Goal: Check status

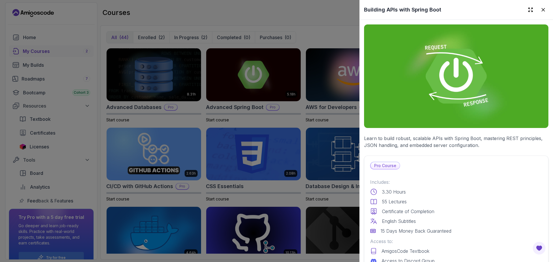
scroll to position [1178, 0]
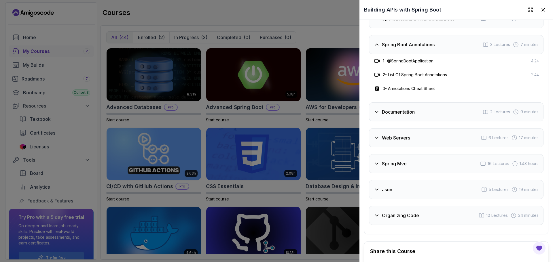
click at [383, 48] on h3 "Spring Boot Annotations" at bounding box center [408, 44] width 53 height 7
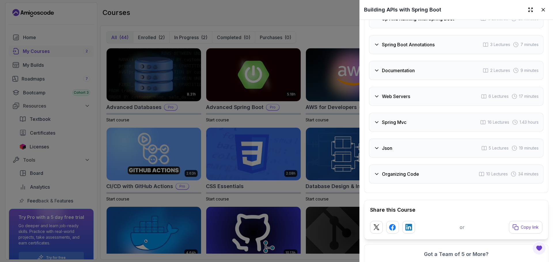
click at [396, 74] on h3 "Documentation" at bounding box center [398, 70] width 33 height 7
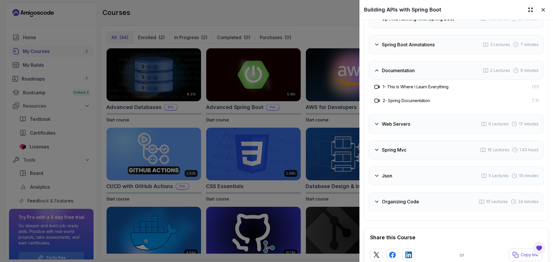
click at [396, 74] on h3 "Documentation" at bounding box center [398, 70] width 33 height 7
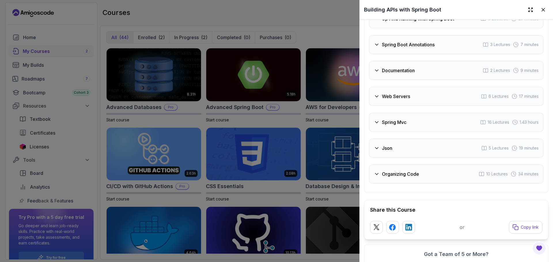
click at [403, 106] on div "Web Servers 6 Lectures 17 minutes" at bounding box center [456, 96] width 175 height 19
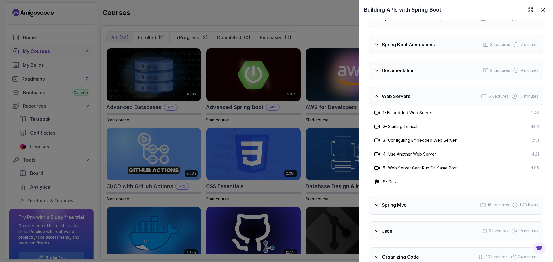
click at [403, 106] on div "Web Servers 6 Lectures 17 minutes" at bounding box center [456, 96] width 175 height 19
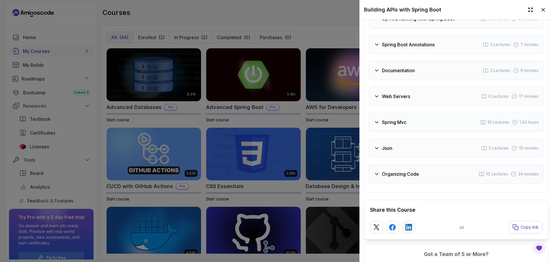
click at [393, 158] on div "Json 5 Lectures 19 minutes" at bounding box center [456, 148] width 175 height 19
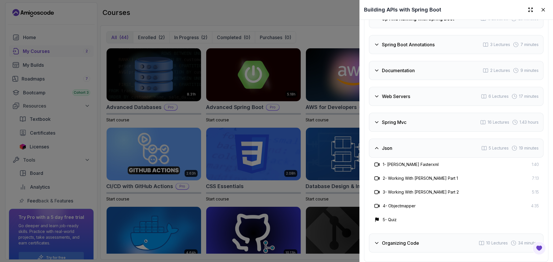
click at [391, 152] on h3 "Json" at bounding box center [387, 148] width 10 height 7
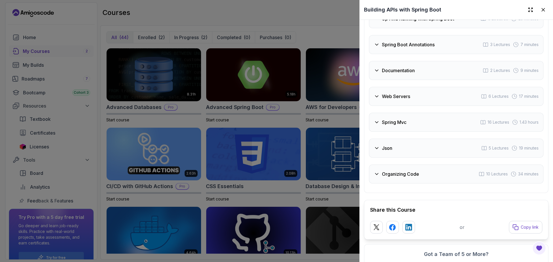
click at [396, 184] on div "Organizing Code 10 Lectures 34 minutes" at bounding box center [456, 174] width 175 height 19
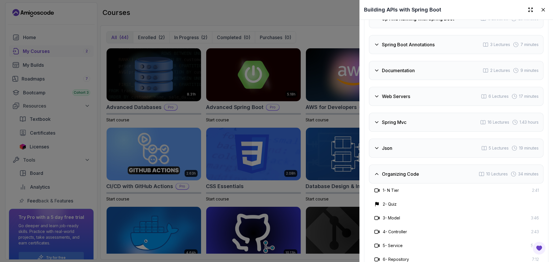
click at [396, 184] on div "Organizing Code 10 Lectures 34 minutes" at bounding box center [456, 174] width 175 height 19
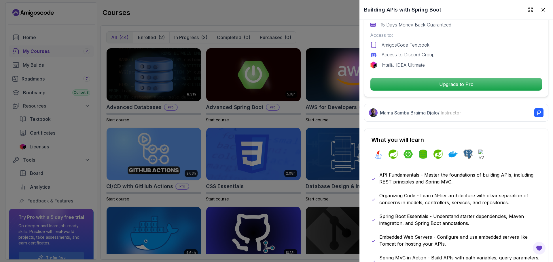
scroll to position [72, 0]
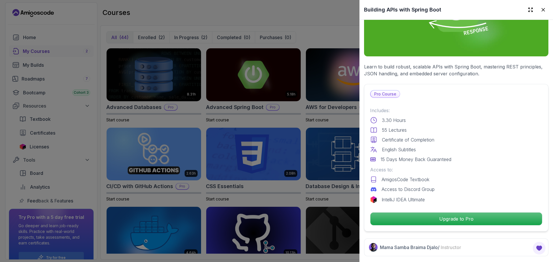
click at [366, 32] on img at bounding box center [456, 5] width 184 height 104
click at [335, 17] on div at bounding box center [276, 131] width 553 height 262
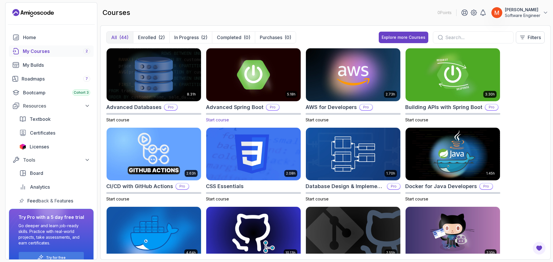
click at [260, 80] on img at bounding box center [253, 75] width 99 height 56
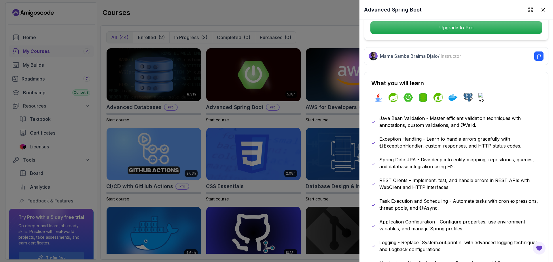
scroll to position [268, 0]
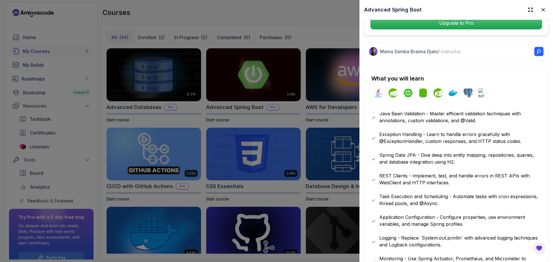
click at [488, 121] on p "Java Bean Validation - Master efficient validation techniques with annotations,…" at bounding box center [460, 117] width 162 height 14
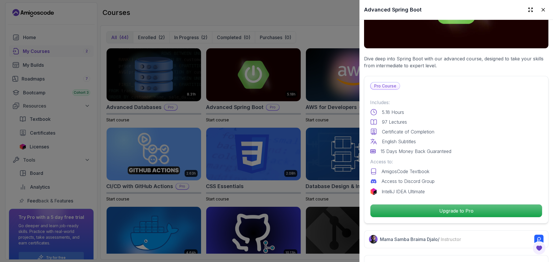
scroll to position [0, 0]
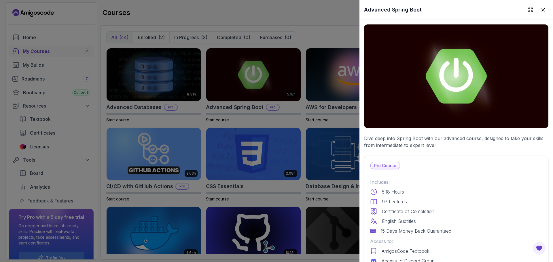
click at [314, 30] on div at bounding box center [276, 131] width 553 height 262
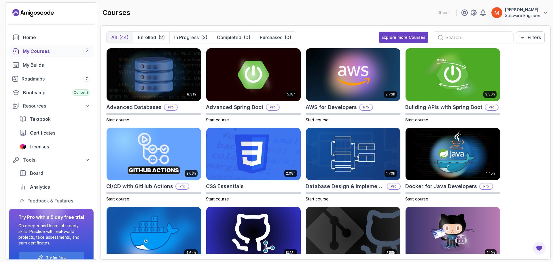
click at [514, 115] on div "8.31h Advanced Databases Pro Start course 5.18h Advanced Spring Boot Pro Start …" at bounding box center [325, 151] width 438 height 206
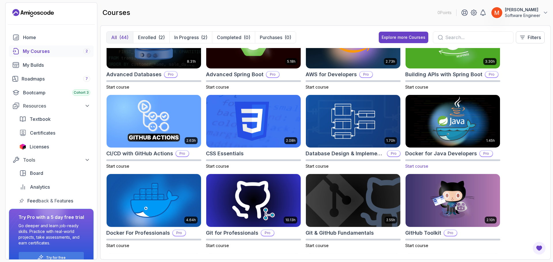
scroll to position [46, 0]
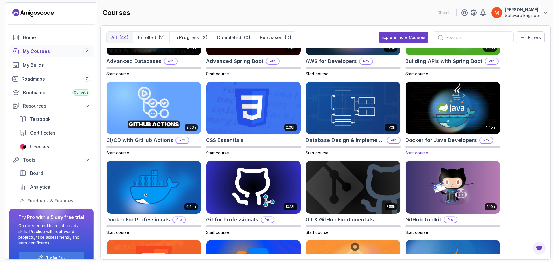
click at [457, 118] on img at bounding box center [452, 108] width 99 height 56
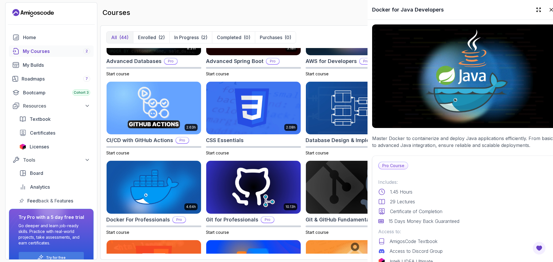
click at [434, 142] on p "Master Docker to containerize and deploy Java applications efficiently. From ba…" at bounding box center [464, 142] width 184 height 14
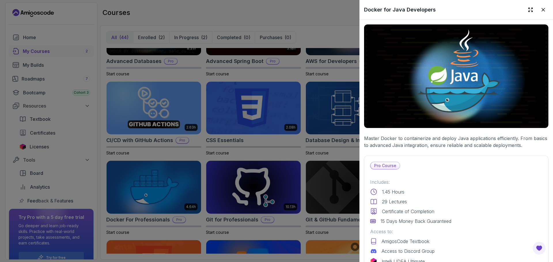
click at [432, 141] on p "Master Docker to containerize and deploy Java applications efficiently. From ba…" at bounding box center [456, 142] width 184 height 14
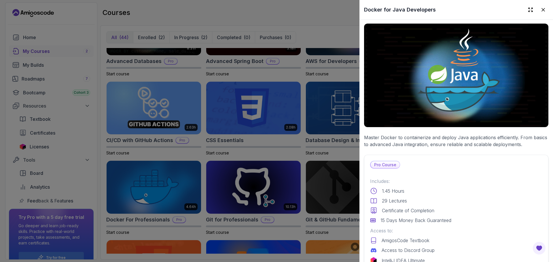
scroll to position [0, 0]
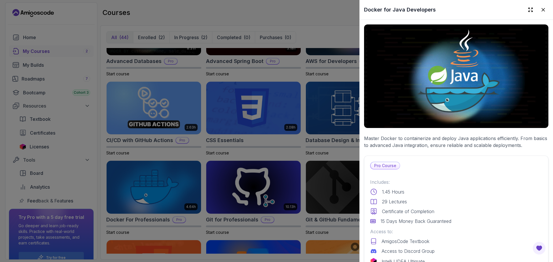
click at [293, 160] on div at bounding box center [276, 131] width 553 height 262
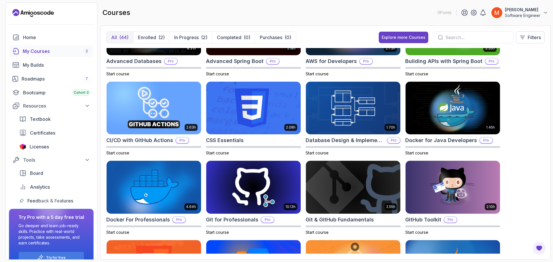
click at [509, 100] on div "8.31h Advanced Databases Pro Start course 5.18h Advanced Spring Boot Pro Start …" at bounding box center [325, 151] width 438 height 206
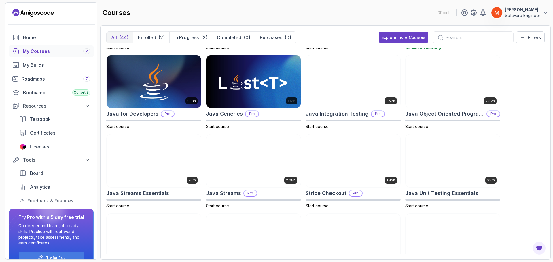
scroll to position [323, 0]
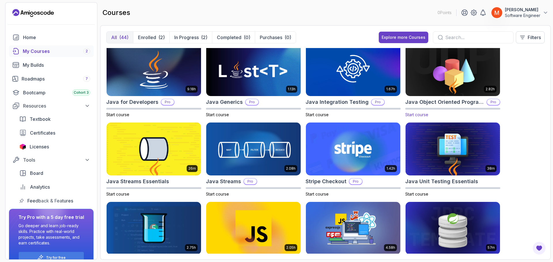
click at [463, 82] on img at bounding box center [452, 70] width 99 height 56
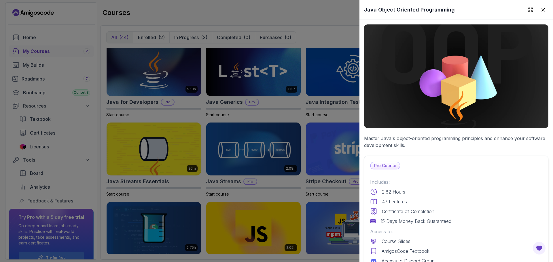
click at [434, 138] on p "Master Java's object-oriented programming principles and enhance your software …" at bounding box center [456, 142] width 184 height 14
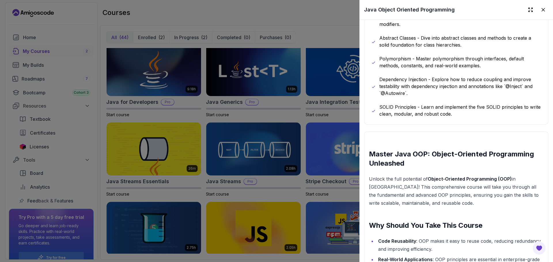
scroll to position [414, 0]
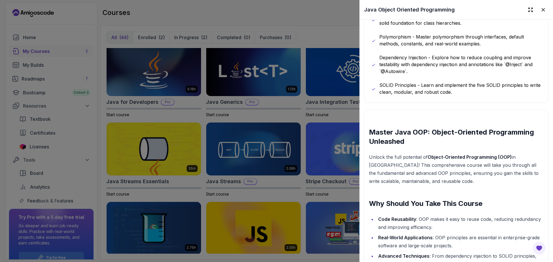
click at [434, 138] on h2 "Master Java OOP: Object-Oriented Programming Unleashed" at bounding box center [456, 137] width 175 height 18
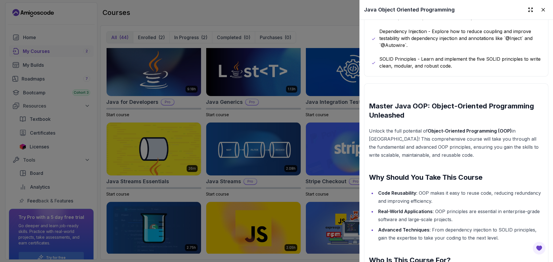
scroll to position [448, 0]
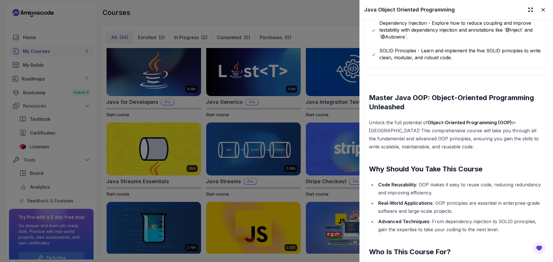
click at [434, 138] on p "Unlock the full potential of Object-Oriented Programming (OOP) in [GEOGRAPHIC_D…" at bounding box center [456, 135] width 175 height 32
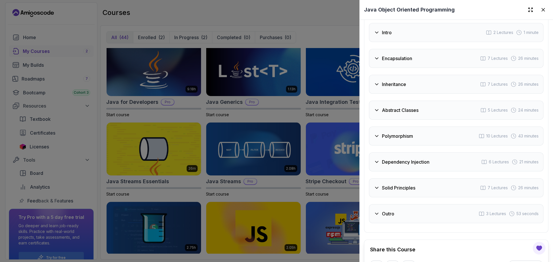
scroll to position [977, 0]
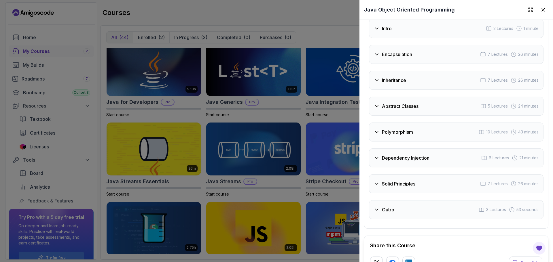
click at [303, 113] on div at bounding box center [276, 131] width 553 height 262
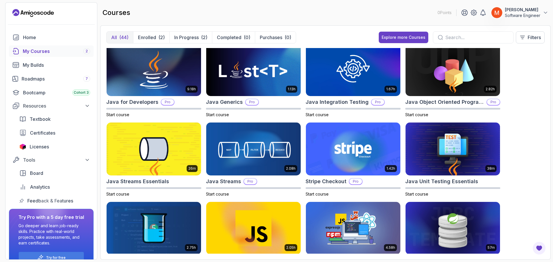
click at [516, 146] on div "8.31h Advanced Databases Pro Start course 5.18h Advanced Spring Boot Pro Start …" at bounding box center [325, 151] width 438 height 206
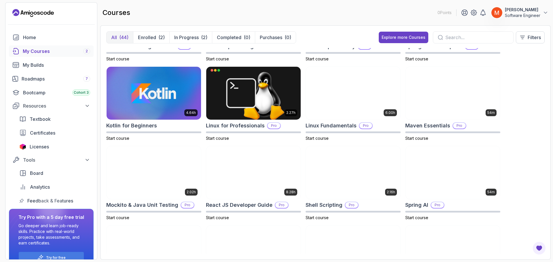
scroll to position [670, 0]
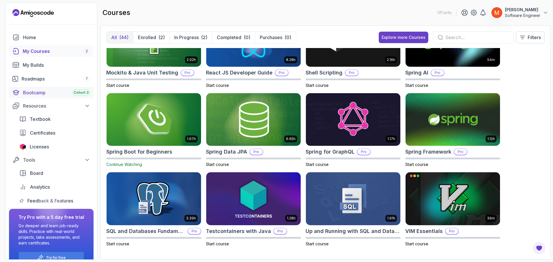
click at [56, 95] on div "Bootcamp Cohort 3" at bounding box center [56, 92] width 67 height 7
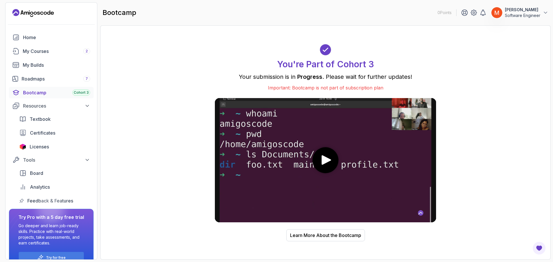
click at [292, 76] on p "Your submission is in Progress . Please wait for further updates!" at bounding box center [325, 77] width 221 height 8
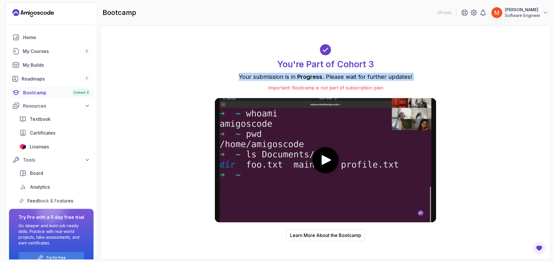
click at [292, 76] on p "Your submission is in Progress . Please wait for further updates!" at bounding box center [325, 77] width 221 height 8
click at [307, 80] on span "Progress" at bounding box center [309, 76] width 25 height 7
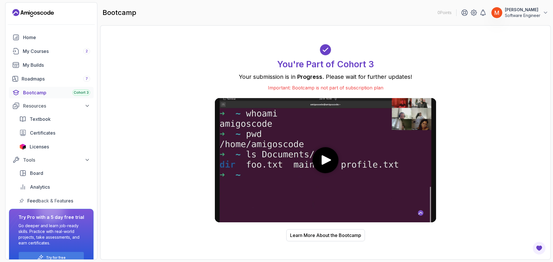
click at [307, 80] on span "Progress" at bounding box center [309, 76] width 25 height 7
click at [540, 248] on icon "Open Feedback Button" at bounding box center [539, 248] width 6 height 5
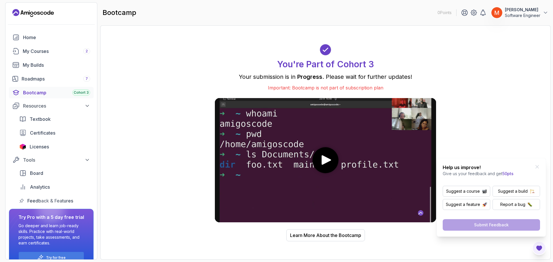
click at [170, 132] on div "You're Part of Cohort 3 Your submission is in Progress . Please wait for furthe…" at bounding box center [325, 142] width 438 height 223
drag, startPoint x: 128, startPoint y: 105, endPoint x: 112, endPoint y: 178, distance: 75.0
click at [112, 178] on div "You're Part of Cohort 3 Your submission is in Progress . Please wait for furthe…" at bounding box center [325, 142] width 451 height 235
click at [152, 118] on div "You're Part of Cohort 3 Your submission is in Progress . Please wait for furthe…" at bounding box center [325, 142] width 438 height 223
click at [461, 12] on icon at bounding box center [464, 12] width 7 height 7
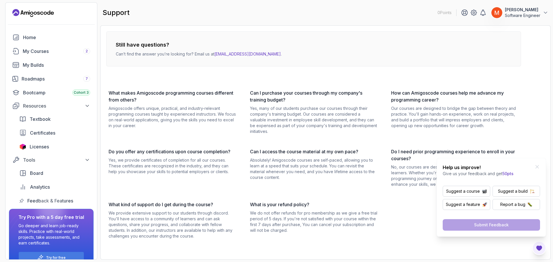
click at [219, 91] on h3 "What makes Amigoscode programming courses different from others?" at bounding box center [173, 97] width 128 height 14
click at [74, 49] on div "My Courses 2" at bounding box center [56, 51] width 67 height 7
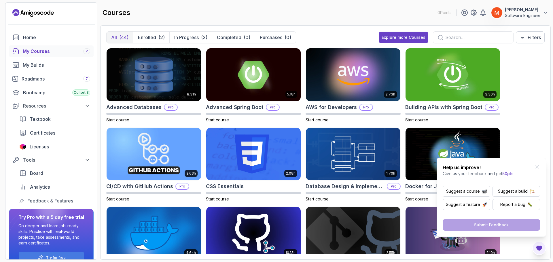
click at [322, 27] on div "All (44) Enrolled (2) In Progress (2) Completed (0) Purchases (0) Explore more …" at bounding box center [325, 142] width 451 height 235
